Goal: Transaction & Acquisition: Download file/media

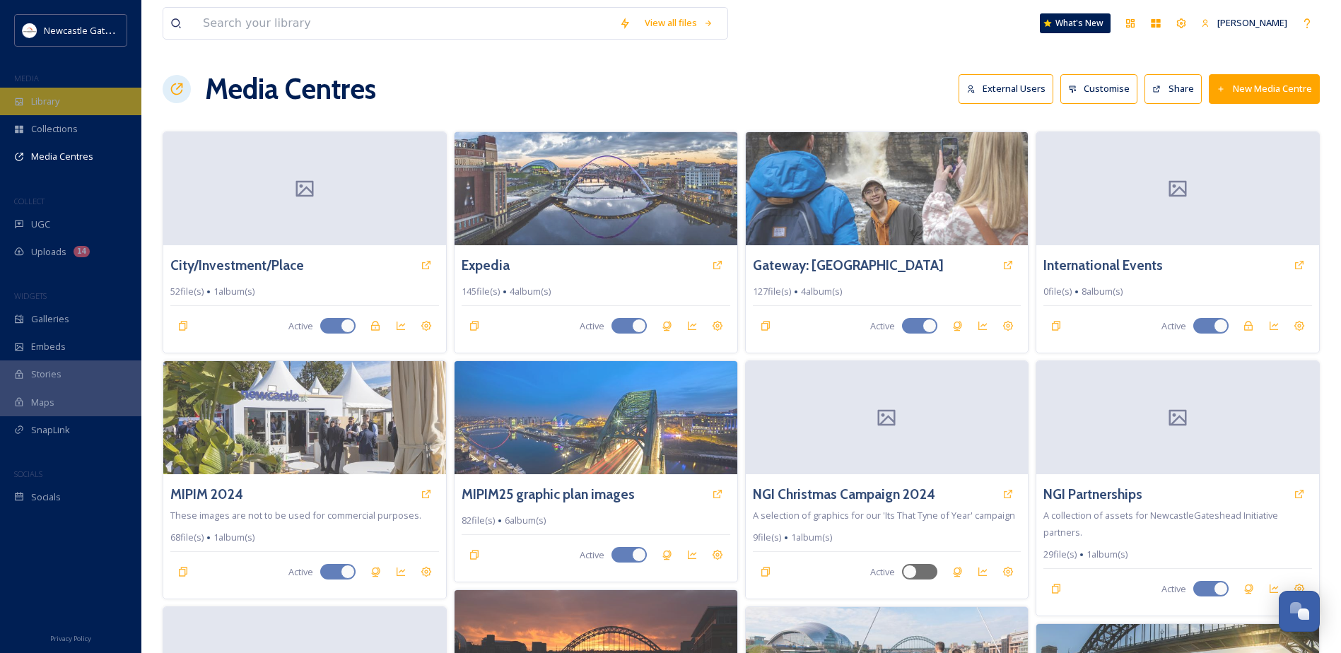
click at [37, 102] on span "Library" at bounding box center [45, 101] width 28 height 13
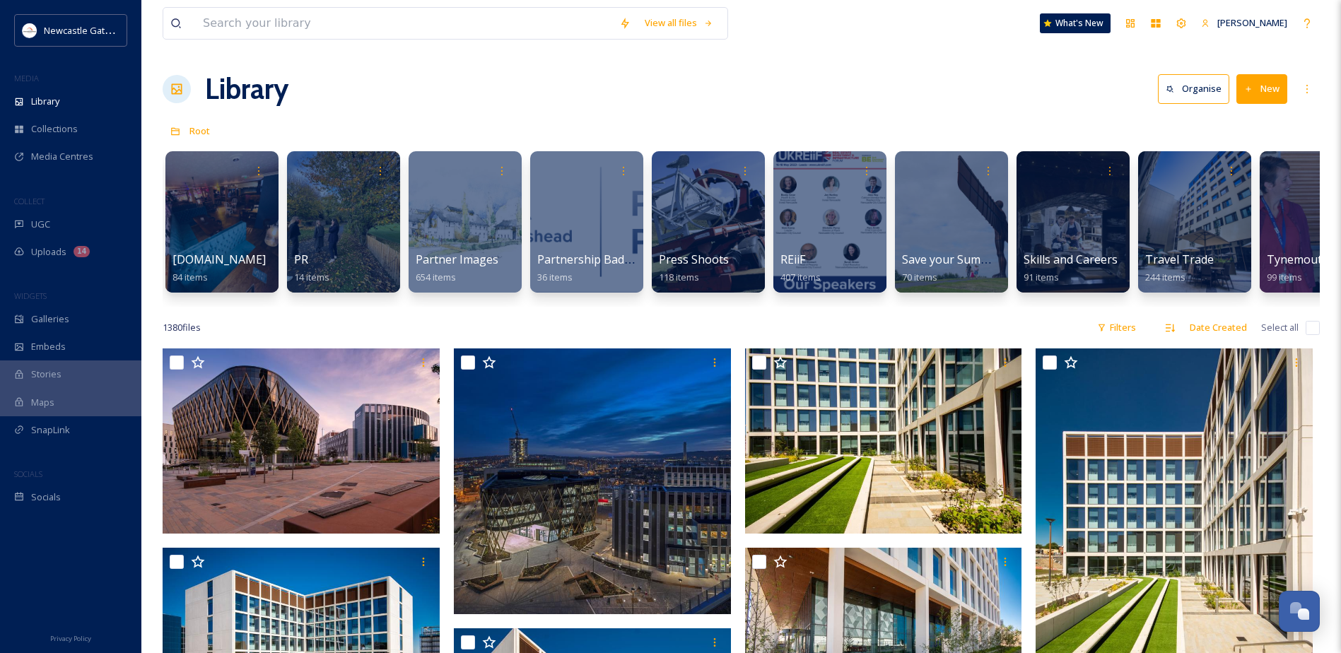
scroll to position [0, 2976]
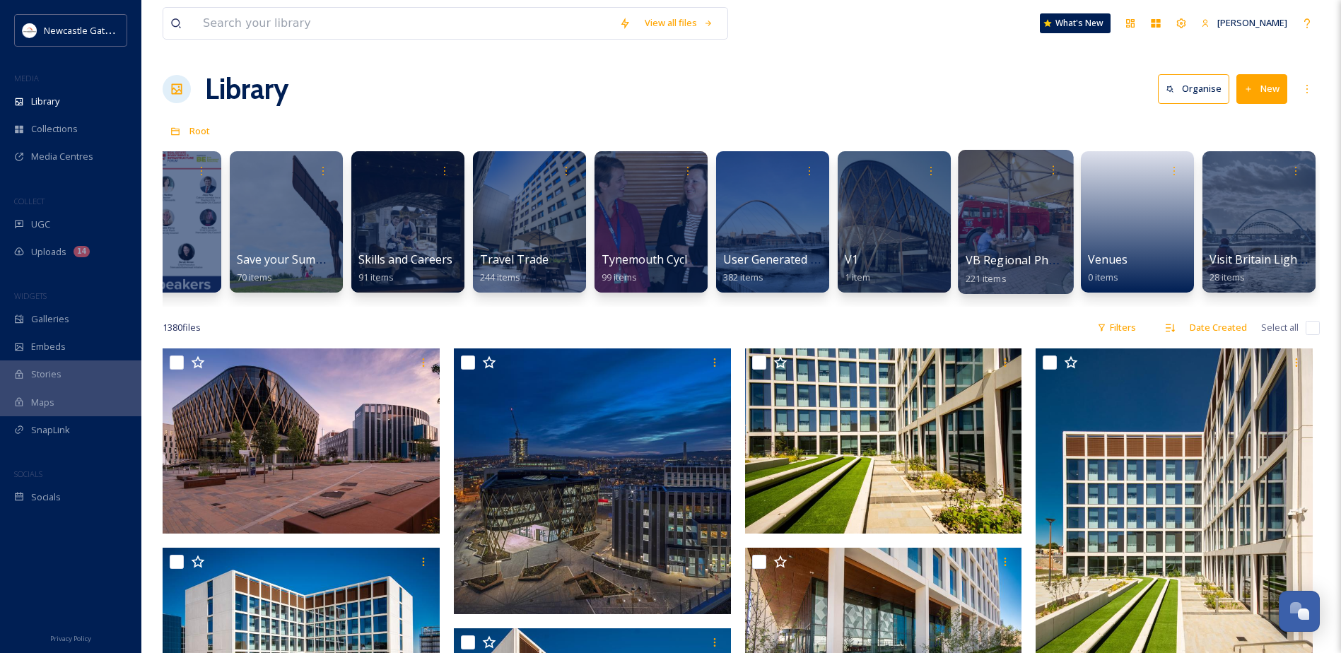
click at [981, 201] on div at bounding box center [1015, 222] width 115 height 144
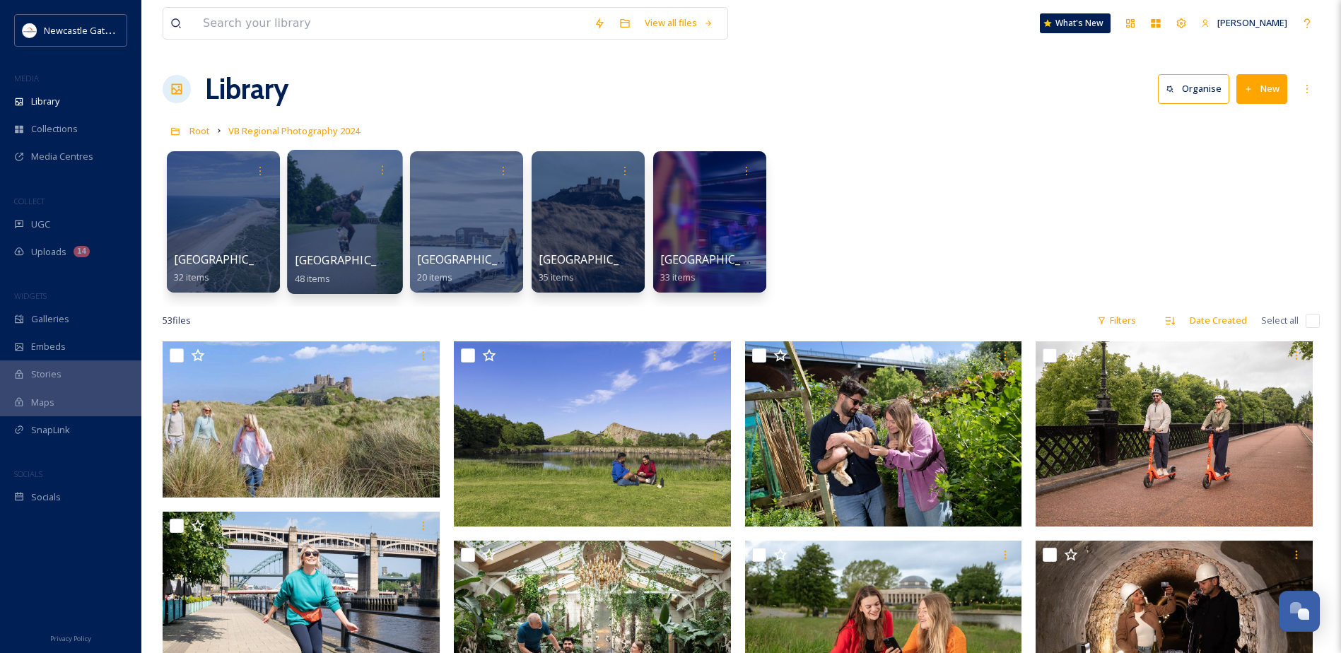
click at [337, 187] on div at bounding box center [344, 222] width 115 height 144
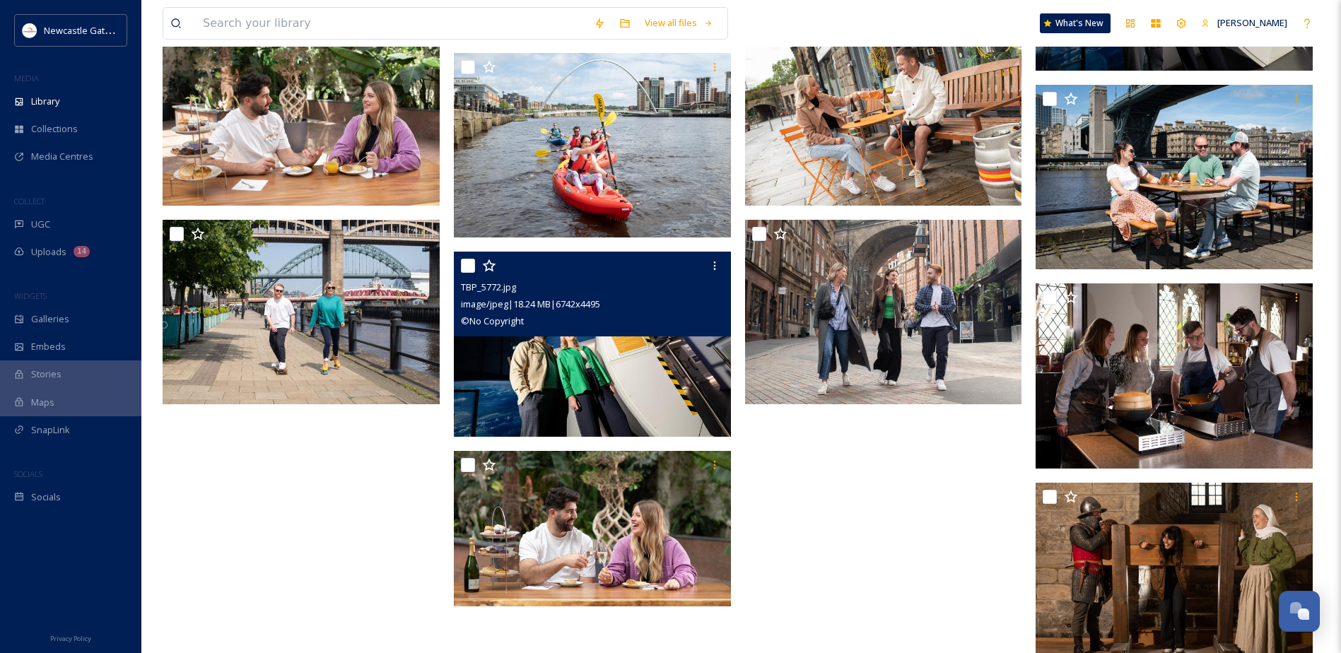
scroll to position [2120, 0]
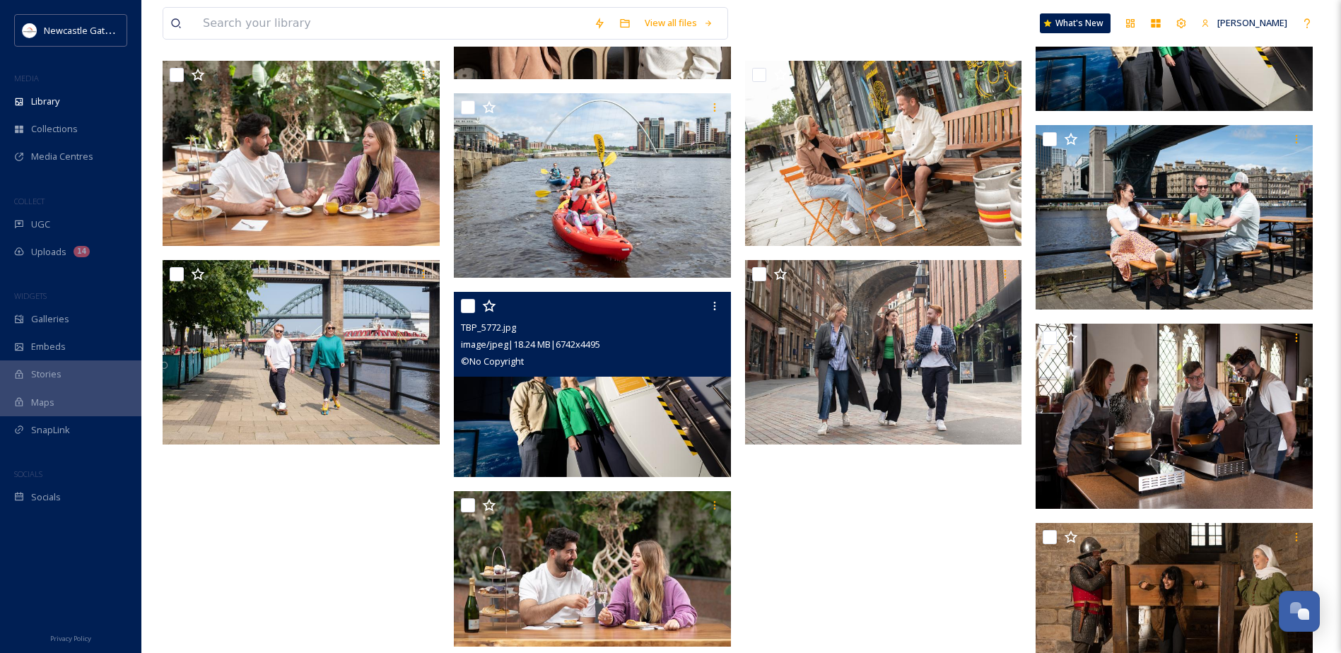
click at [626, 401] on img at bounding box center [592, 384] width 277 height 185
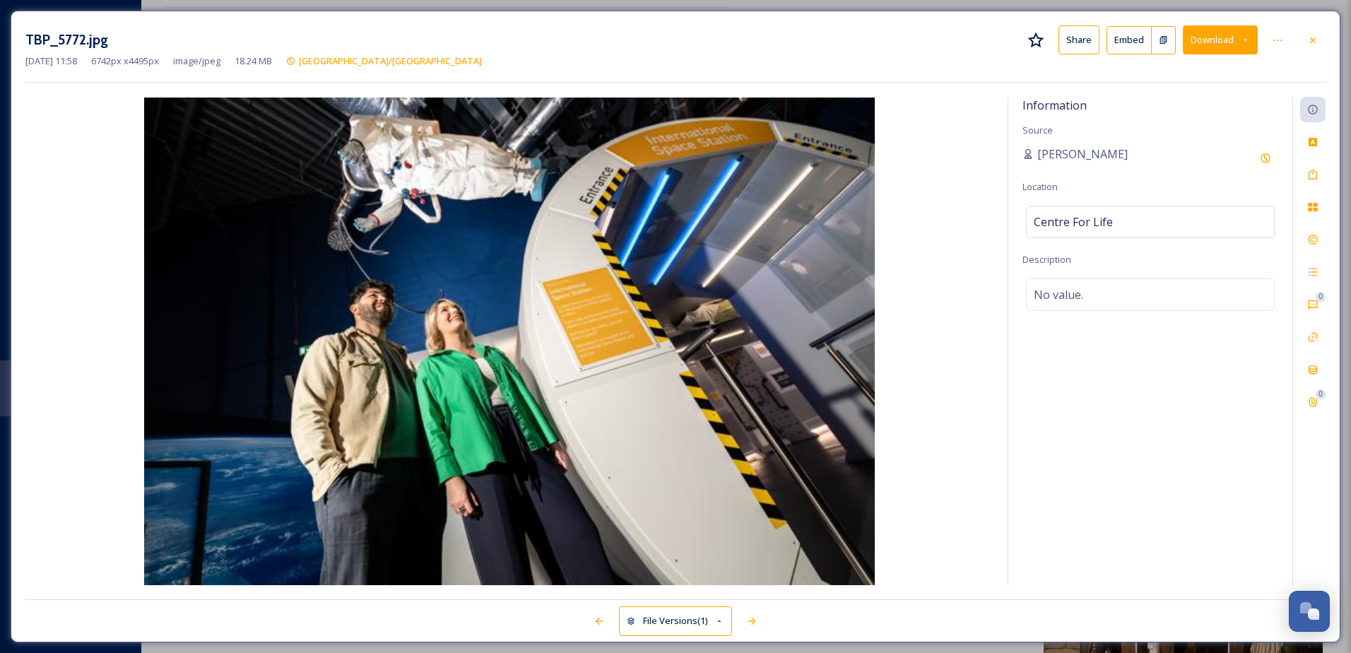
click at [1201, 40] on button "Download" at bounding box center [1220, 39] width 75 height 29
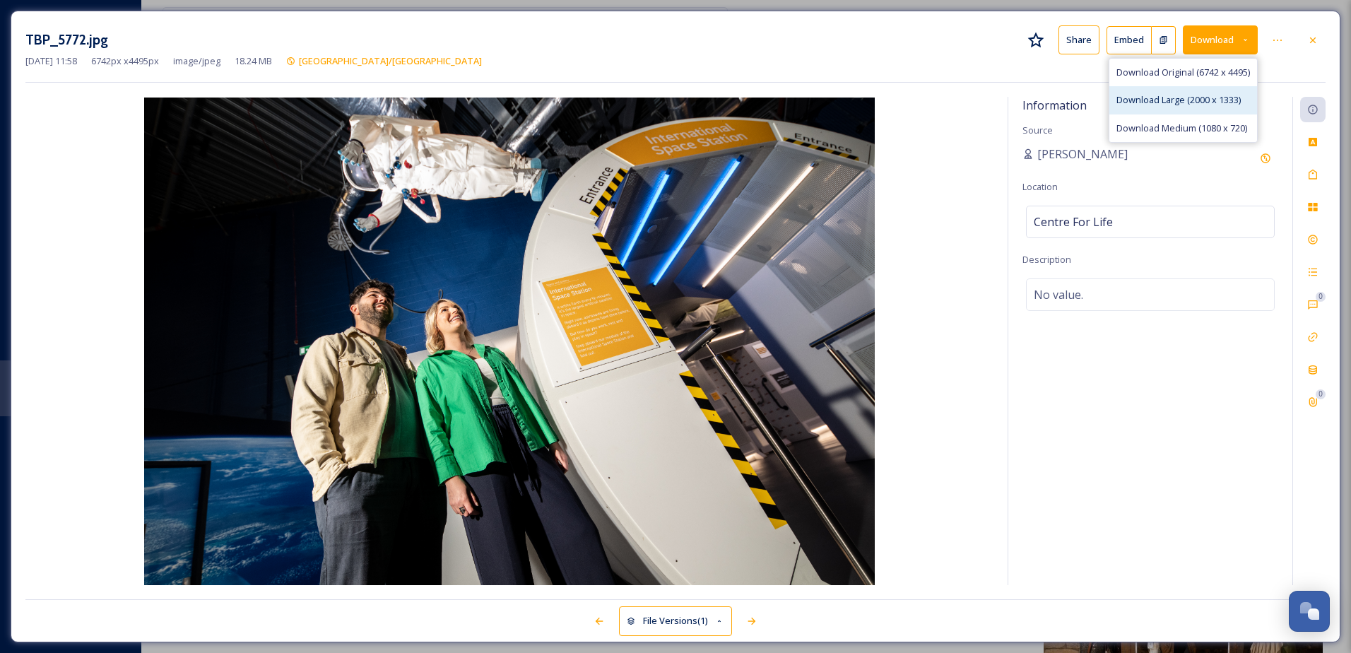
click at [1153, 97] on span "Download Large (2000 x 1333)" at bounding box center [1179, 99] width 124 height 13
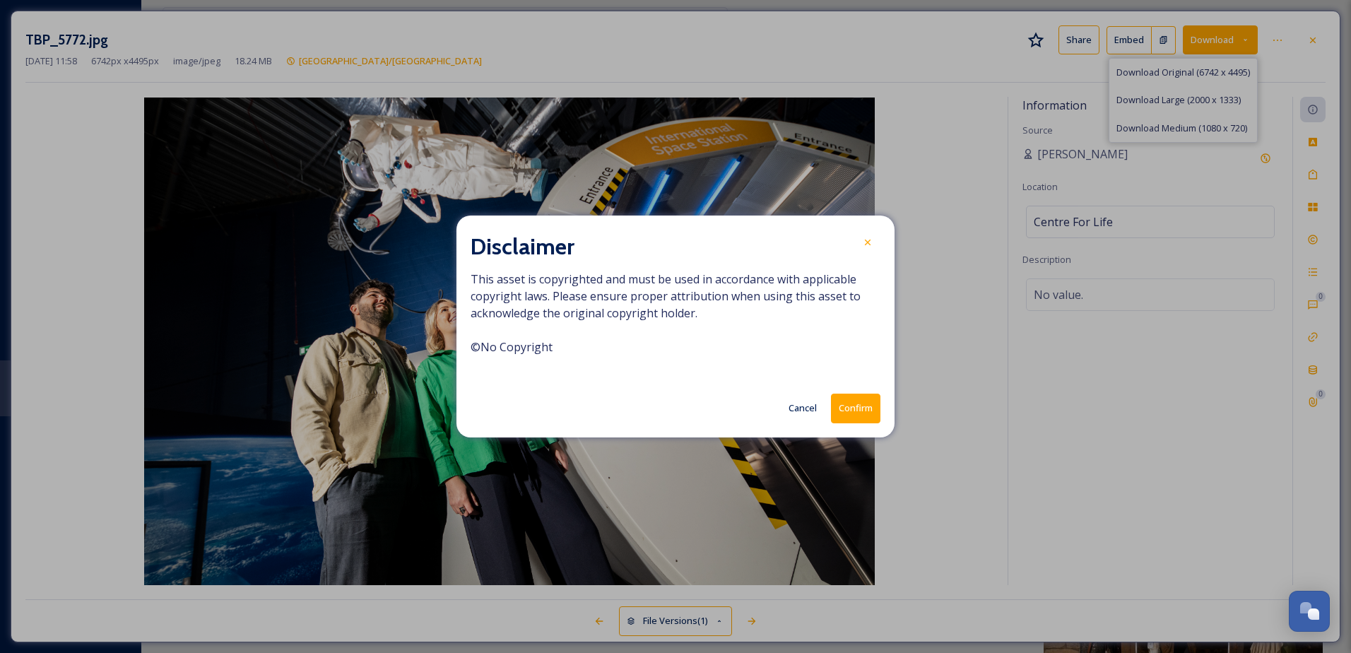
click at [845, 409] on button "Confirm" at bounding box center [855, 408] width 49 height 29
